Goal: Find specific page/section: Find specific page/section

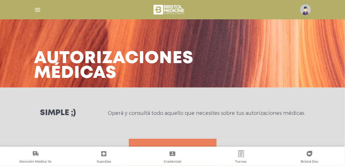
click at [180, 10] on img at bounding box center [170, 10] width 34 height 14
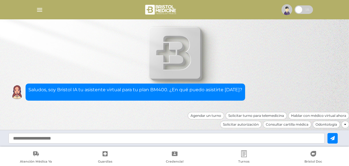
click at [301, 10] on span at bounding box center [303, 9] width 18 height 9
